Goal: Transaction & Acquisition: Purchase product/service

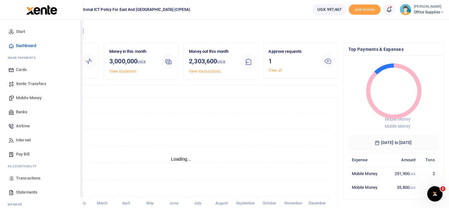
scroll to position [6, 5]
click at [38, 100] on span "Mobile Money" at bounding box center [29, 98] width 26 height 6
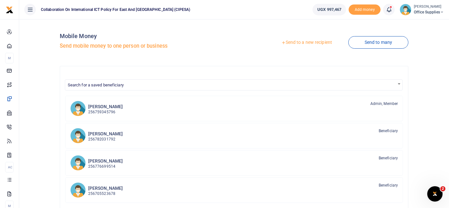
click at [323, 42] on link "Send to a new recipient" at bounding box center [306, 42] width 83 height 11
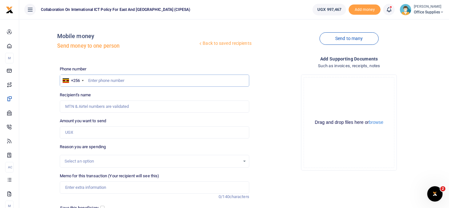
click at [103, 81] on input "text" at bounding box center [154, 80] width 189 height 12
type input "0783343966"
type input "Yasin Kizito"
type input "0783343966"
click at [90, 133] on input "Amount you want to send" at bounding box center [154, 132] width 189 height 12
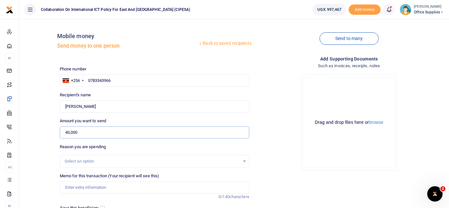
scroll to position [68, 0]
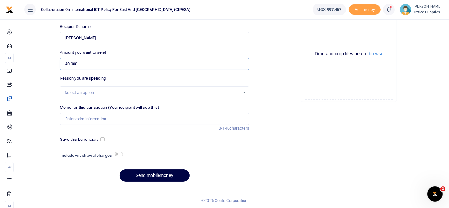
type input "40,000"
click at [241, 91] on div "Select an option" at bounding box center [154, 92] width 189 height 7
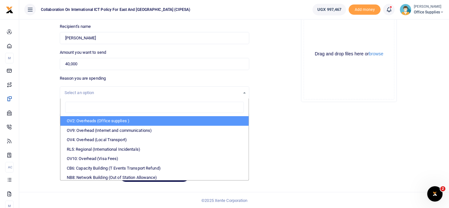
click at [152, 118] on li "OV2: Overheads (Office supplies )" at bounding box center [154, 121] width 188 height 10
select select "45"
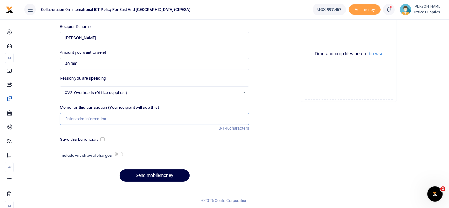
click at [117, 119] on input "Memo for this transaction (Your recipient will see this)" at bounding box center [154, 119] width 189 height 12
type input "Garbage Collection"
click at [156, 174] on button "Send mobilemoney" at bounding box center [154, 175] width 70 height 12
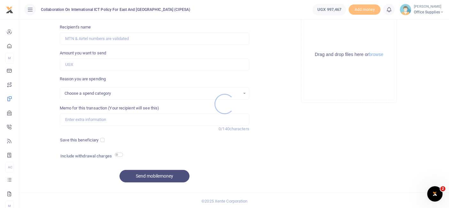
select select
